Goal: Transaction & Acquisition: Download file/media

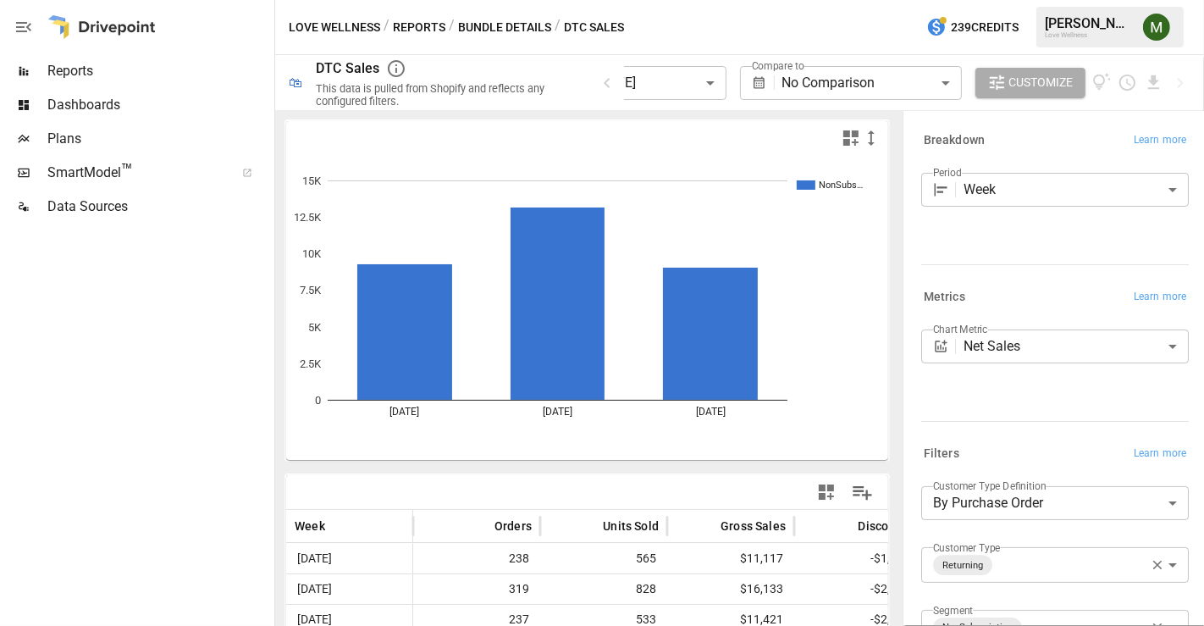
click at [706, 0] on body "**********" at bounding box center [602, 0] width 1204 height 0
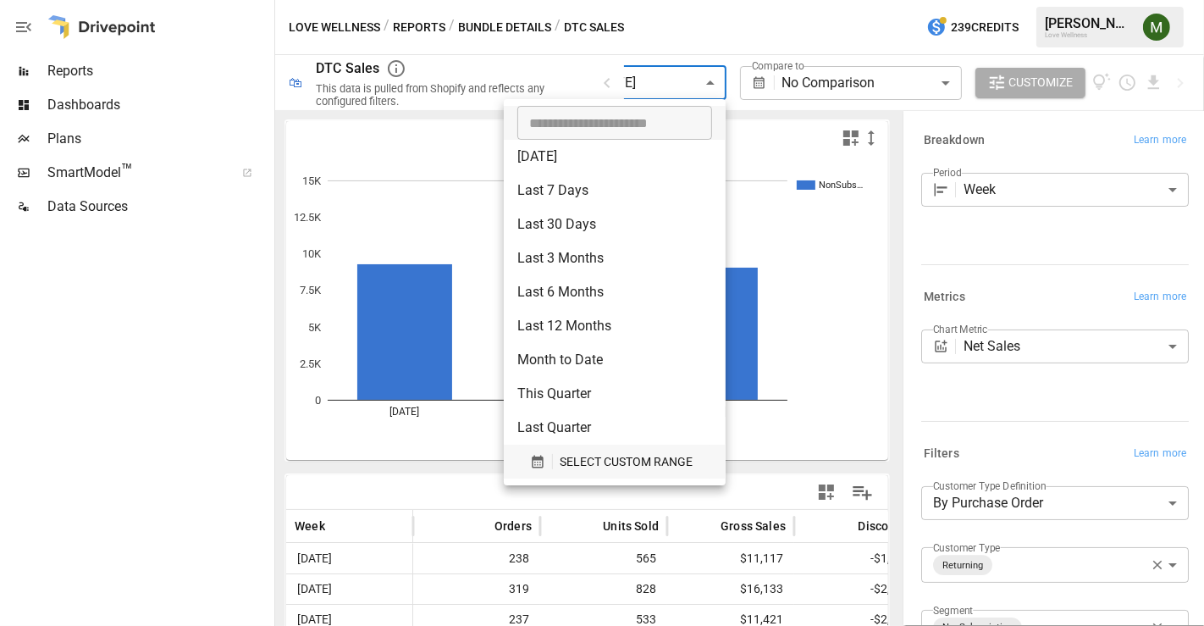
click at [544, 459] on icon "button" at bounding box center [537, 461] width 15 height 15
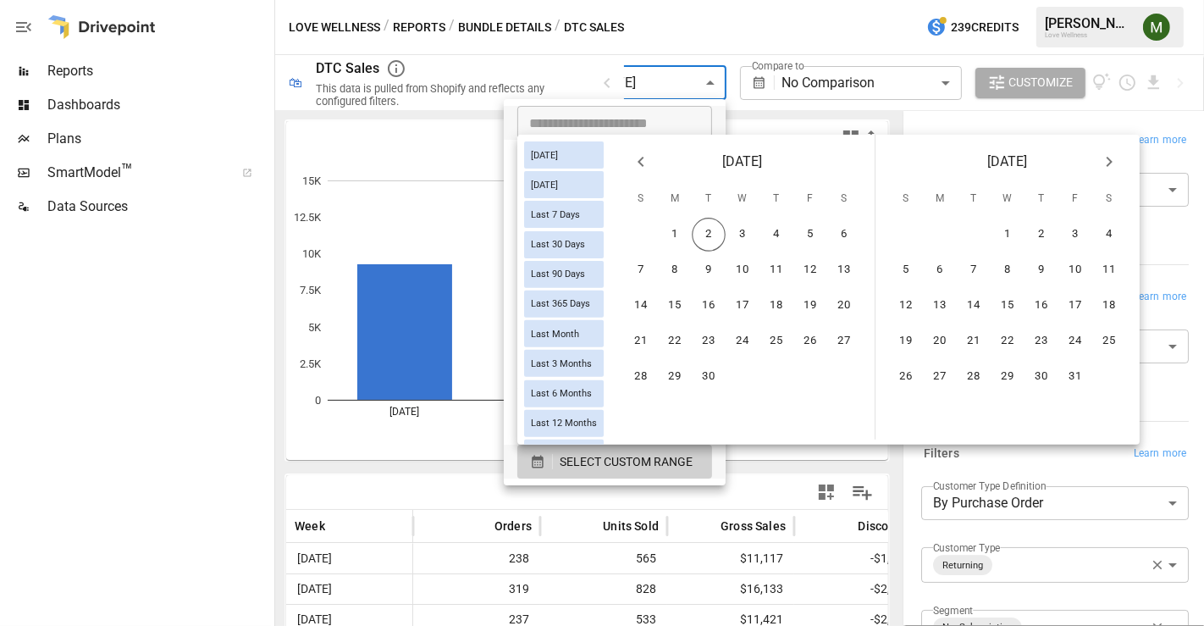
click at [658, 163] on button "Previous month" at bounding box center [641, 162] width 34 height 34
click at [658, 374] on button "24" at bounding box center [641, 377] width 34 height 34
click at [860, 366] on button "30" at bounding box center [844, 377] width 34 height 34
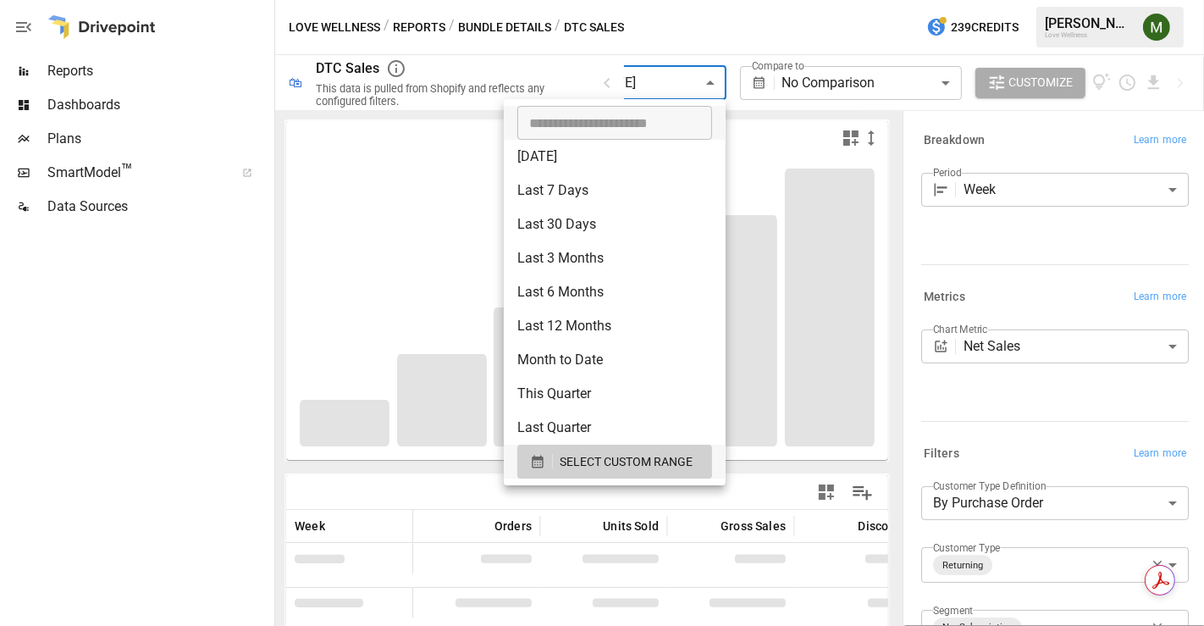
click at [264, 438] on div at bounding box center [602, 313] width 1204 height 626
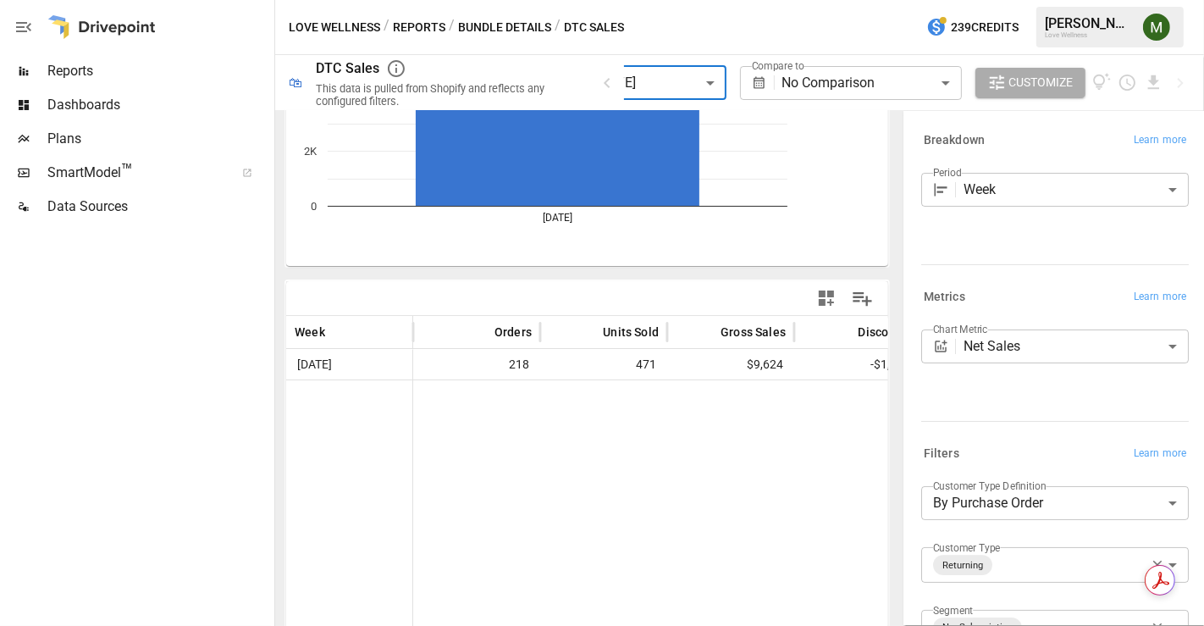
scroll to position [196, 0]
click at [1143, 86] on div at bounding box center [1141, 82] width 46 height 19
click at [1149, 88] on icon "Download report" at bounding box center [1153, 82] width 11 height 14
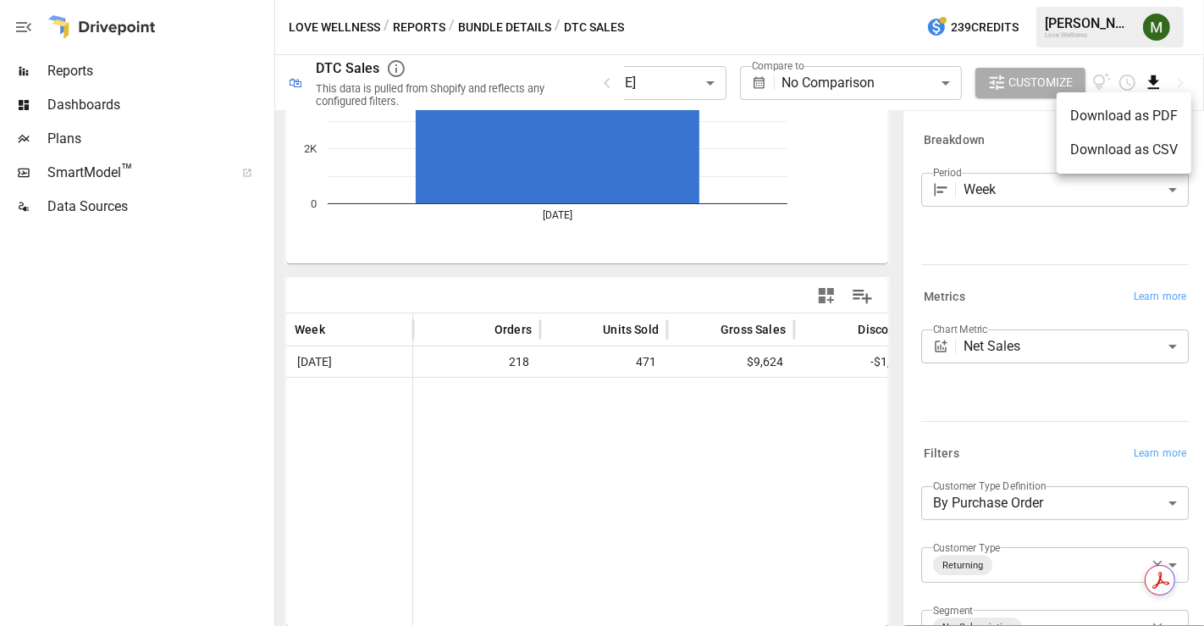
click at [1107, 147] on li "Download as CSV" at bounding box center [1124, 150] width 135 height 34
